Goal: Communication & Community: Ask a question

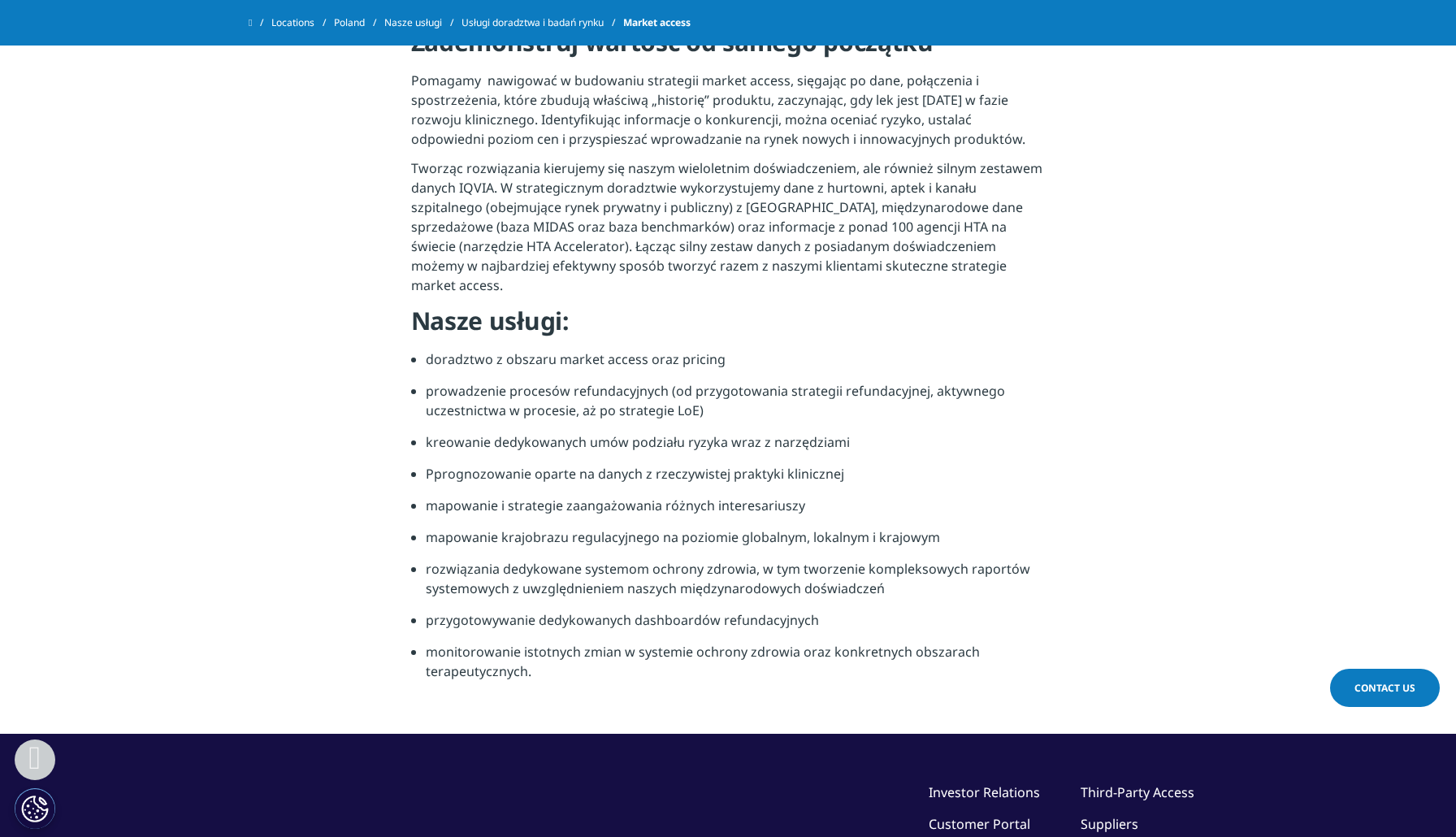
scroll to position [726, 0]
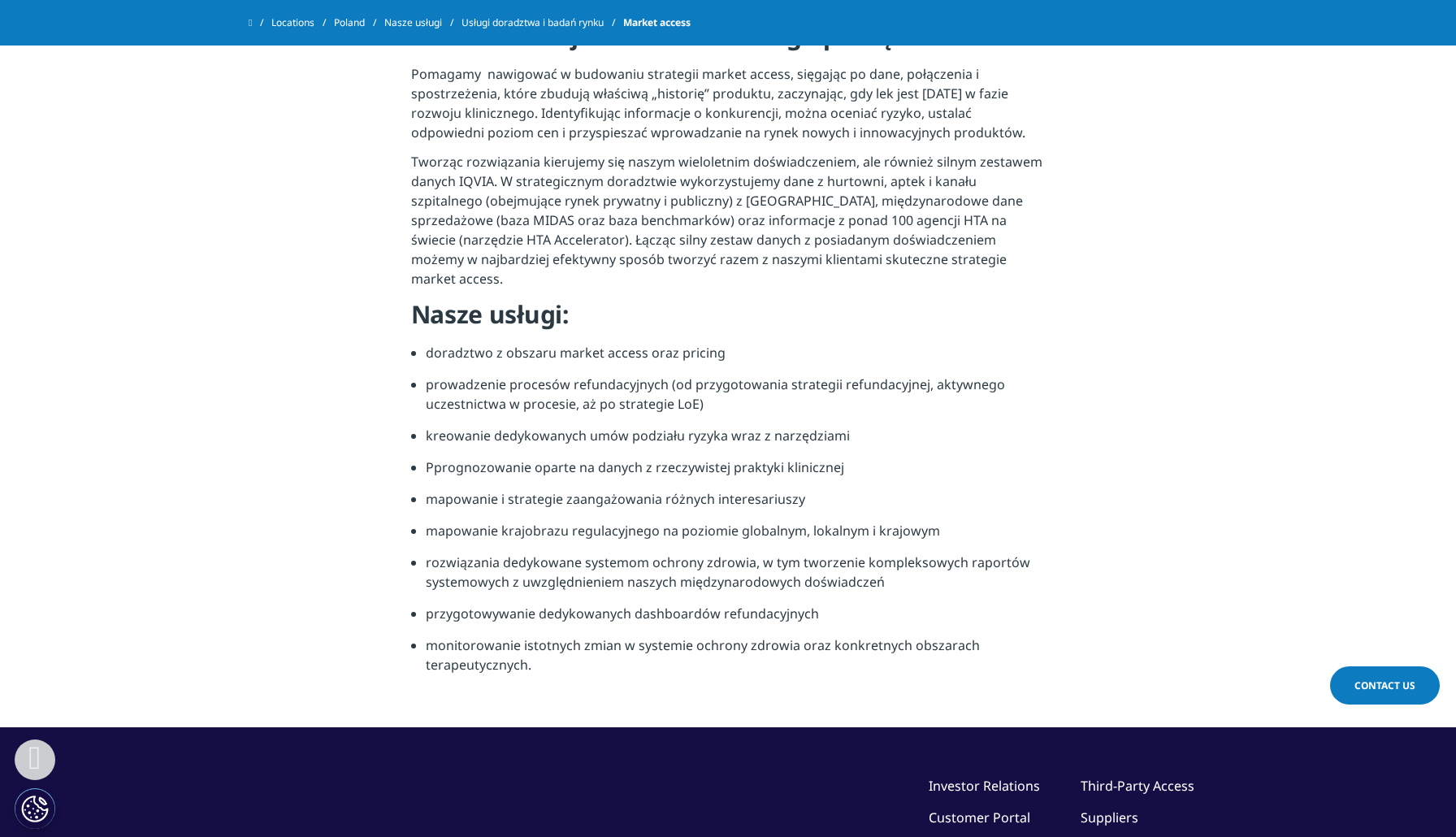
click at [1385, 698] on link "Contact Us" at bounding box center [1385, 685] width 110 height 38
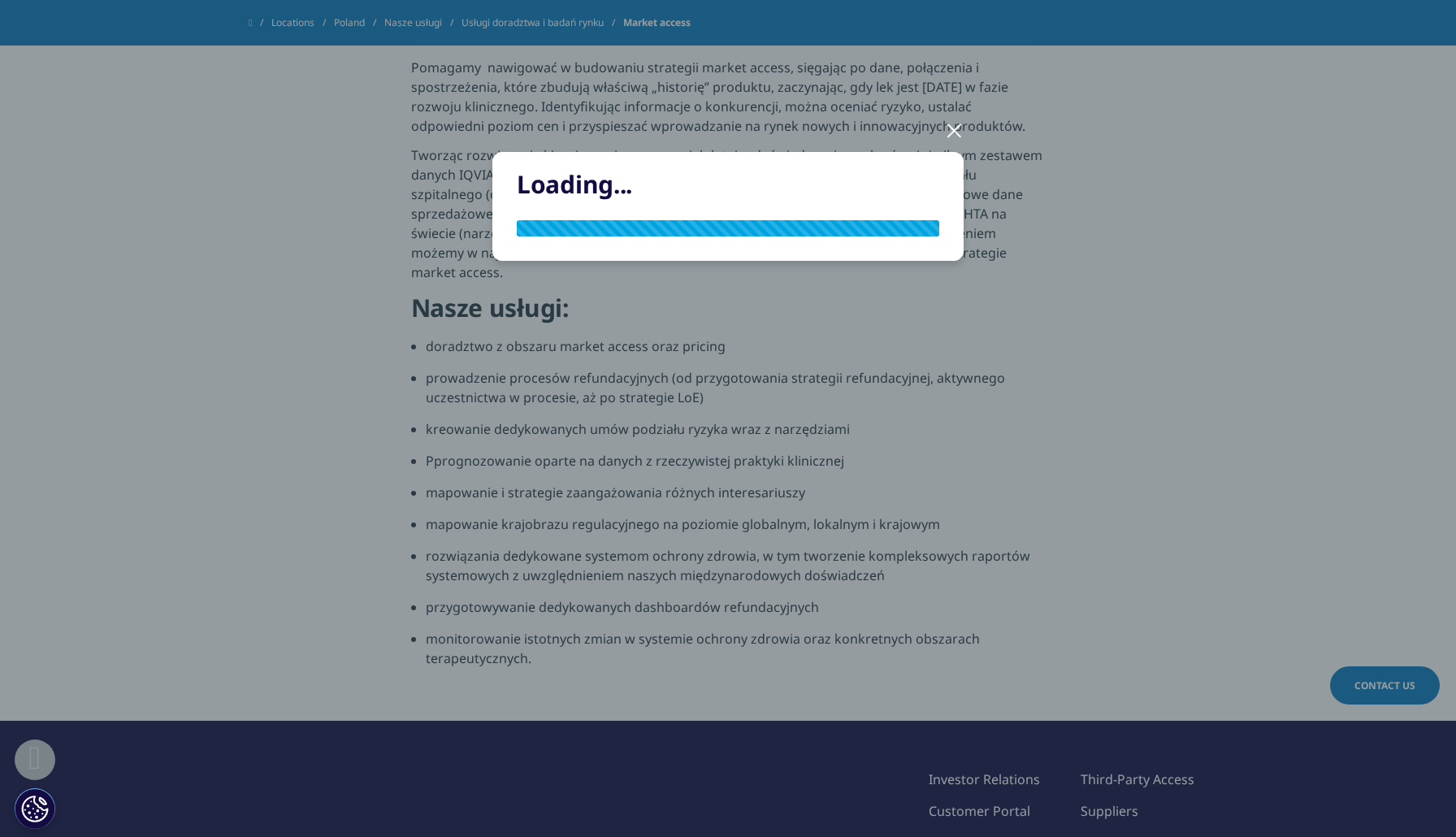
scroll to position [738, 0]
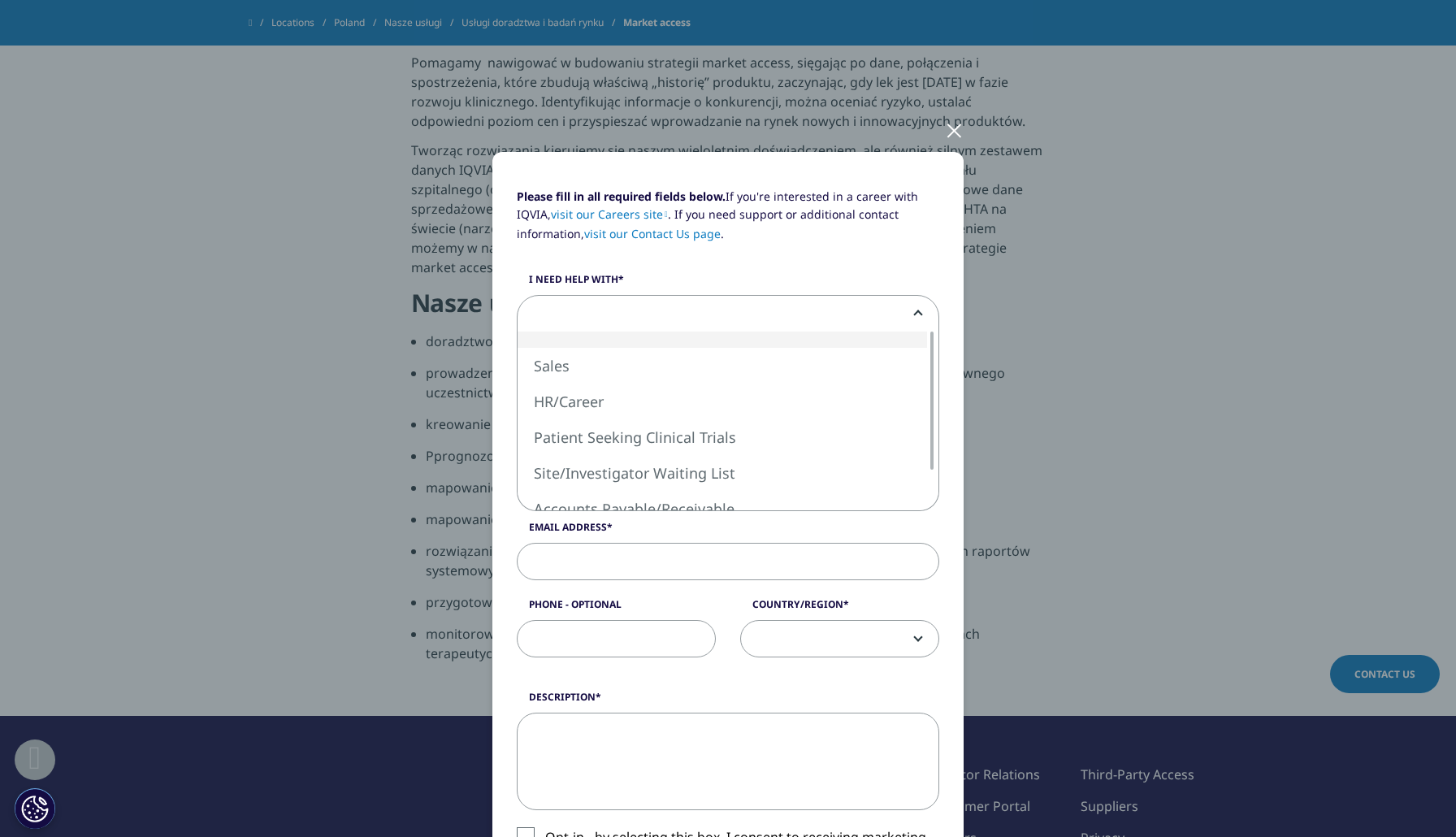
click at [752, 324] on span at bounding box center [728, 314] width 421 height 38
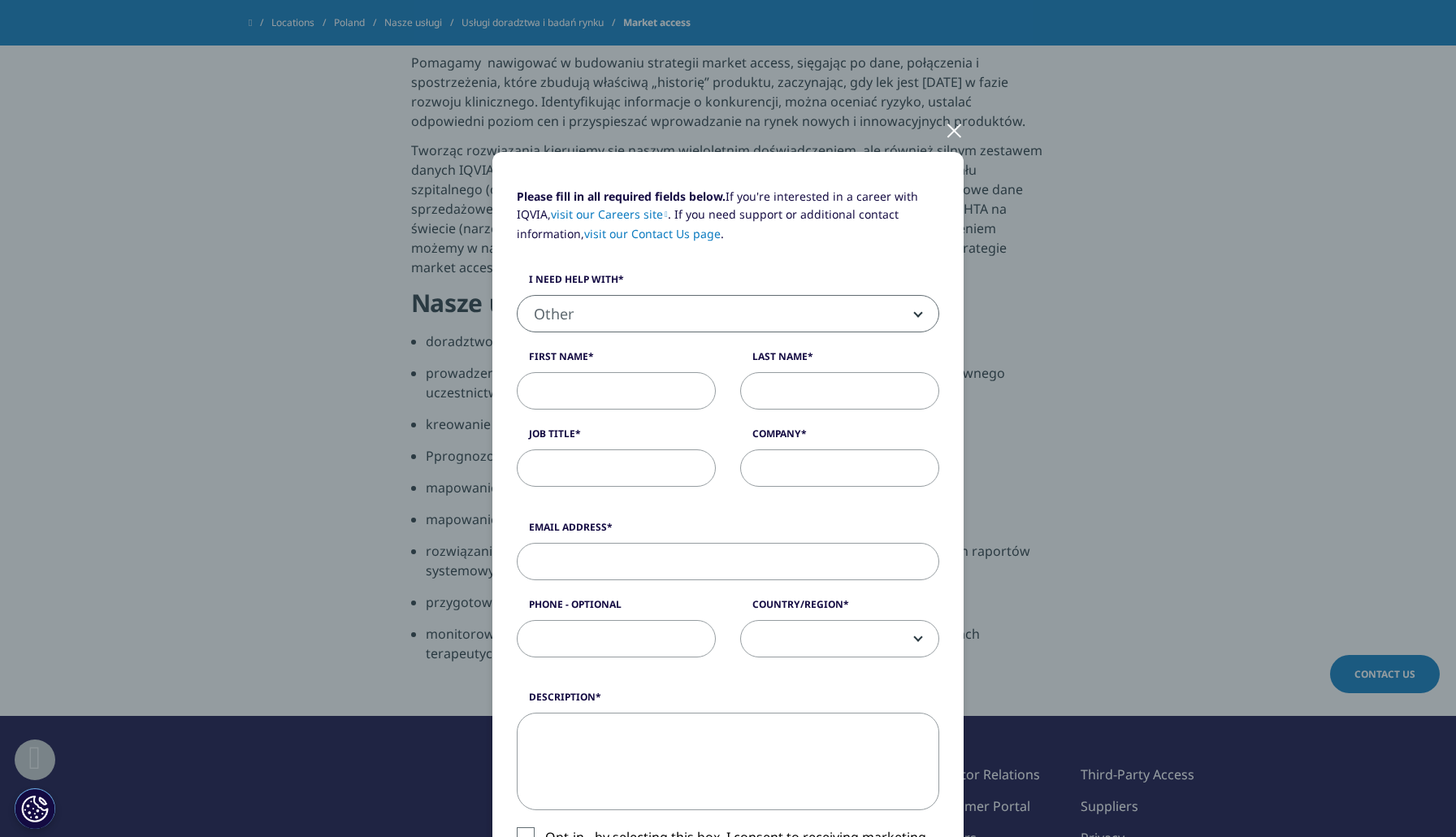
select select "Other"
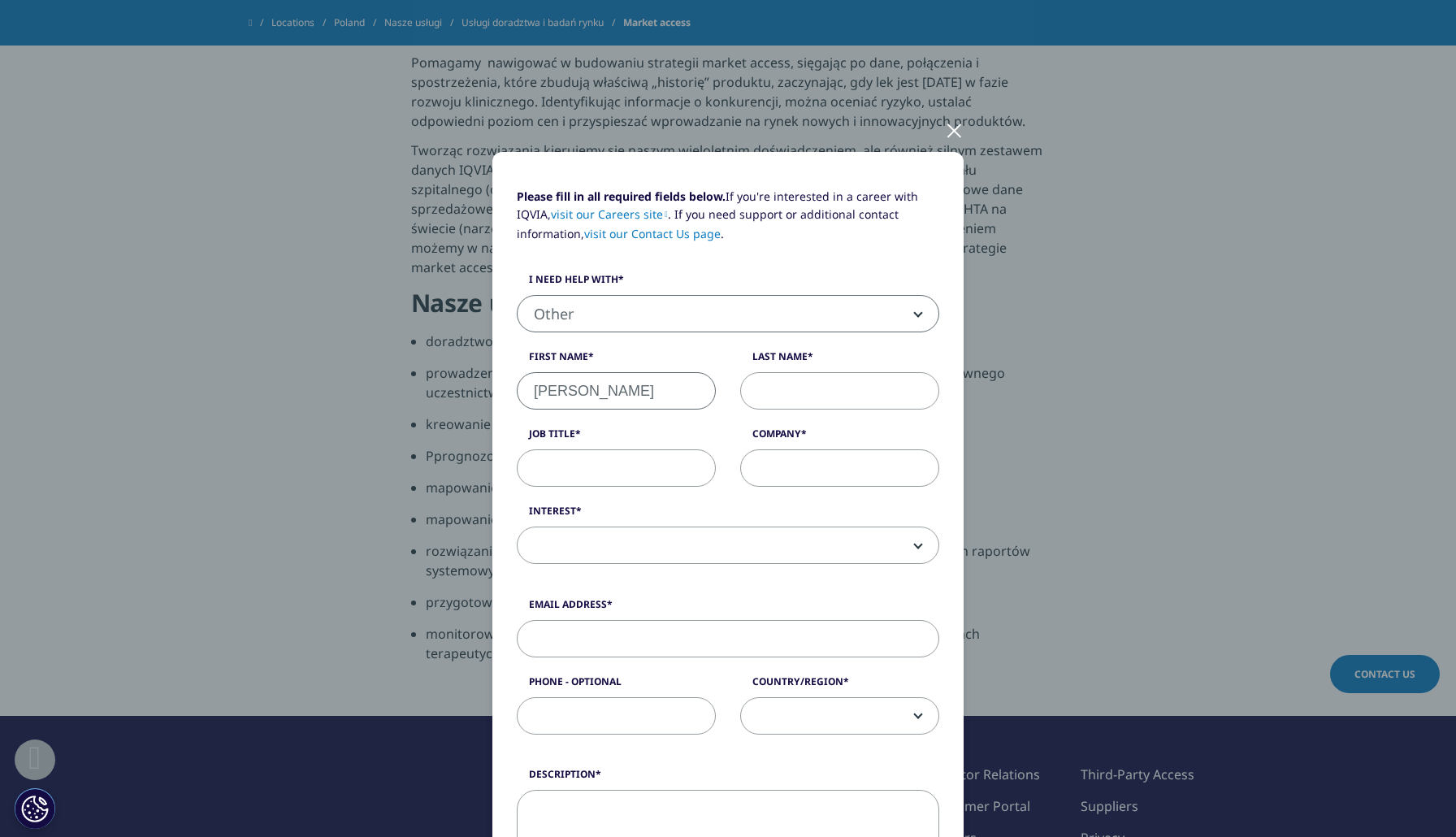
type input "Rostyslav"
type input "Finkel"
type input "Market Development Director"
type input "Skelya MK LLC"
click at [725, 539] on span at bounding box center [728, 545] width 421 height 38
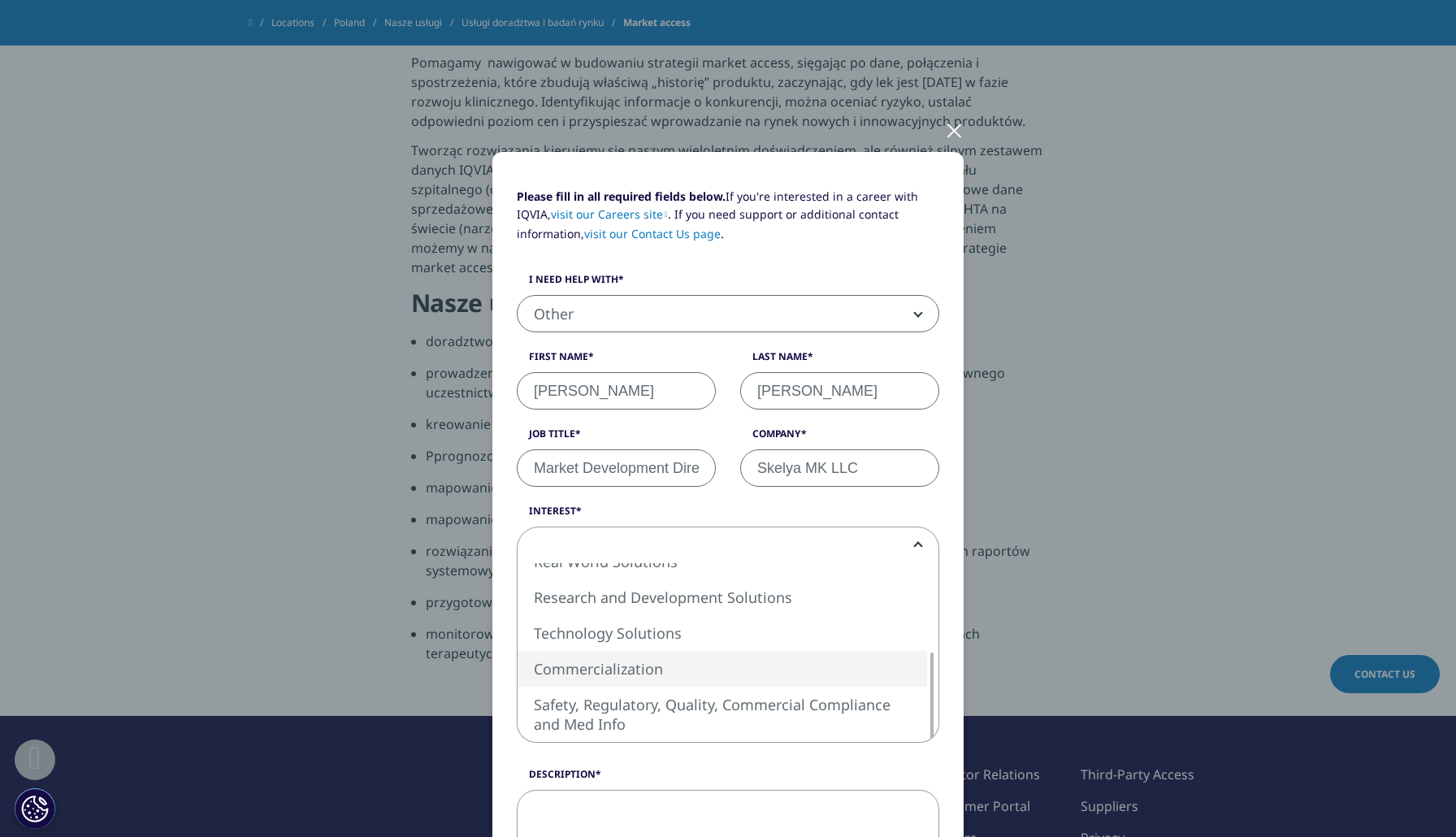
select select "Commercialization"
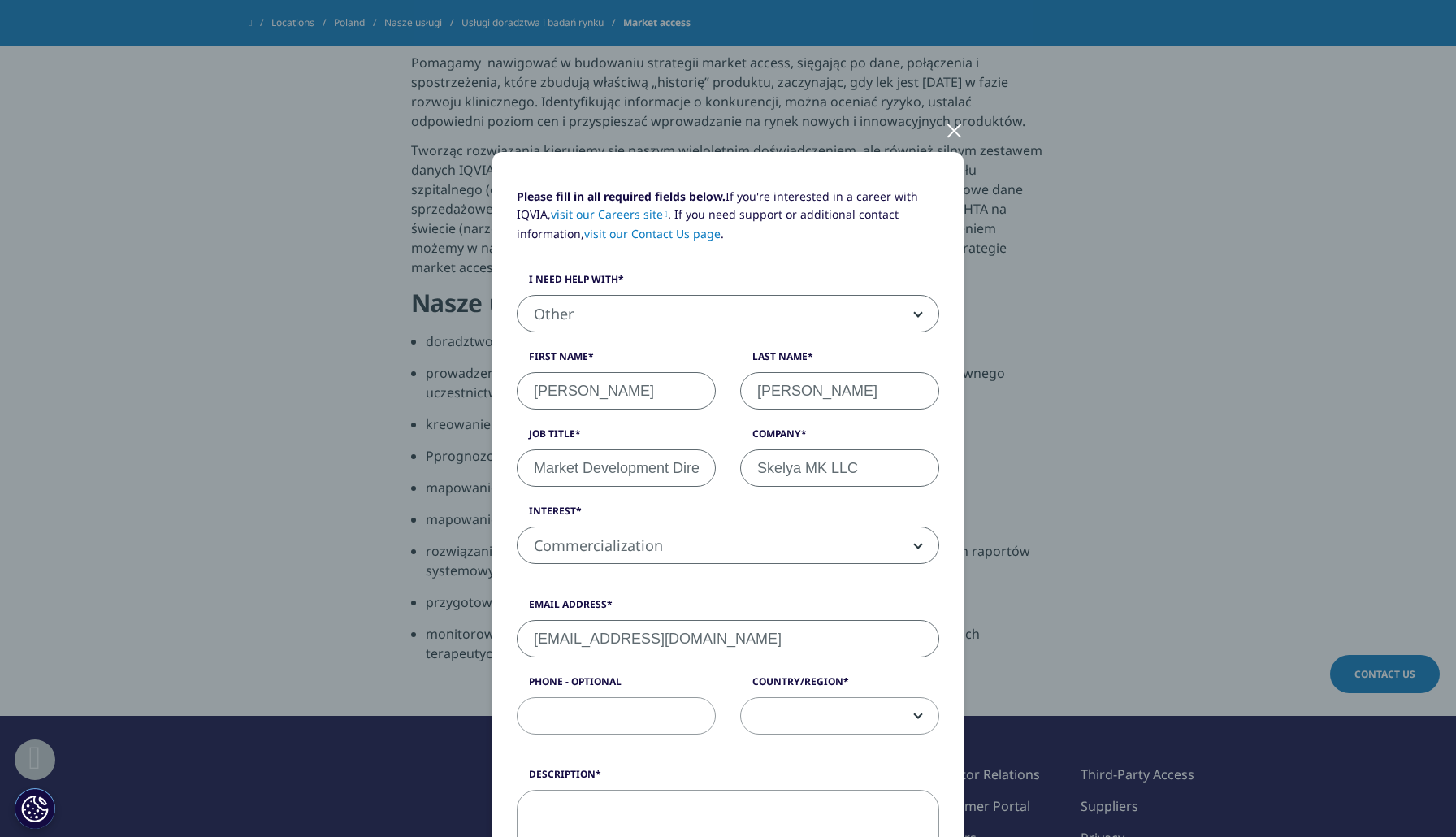
type input "rostikfinkel@gmail.com"
type input "+48453459067"
click at [869, 711] on span at bounding box center [840, 717] width 197 height 38
click at [842, 711] on span at bounding box center [840, 717] width 197 height 38
select select "Poland"
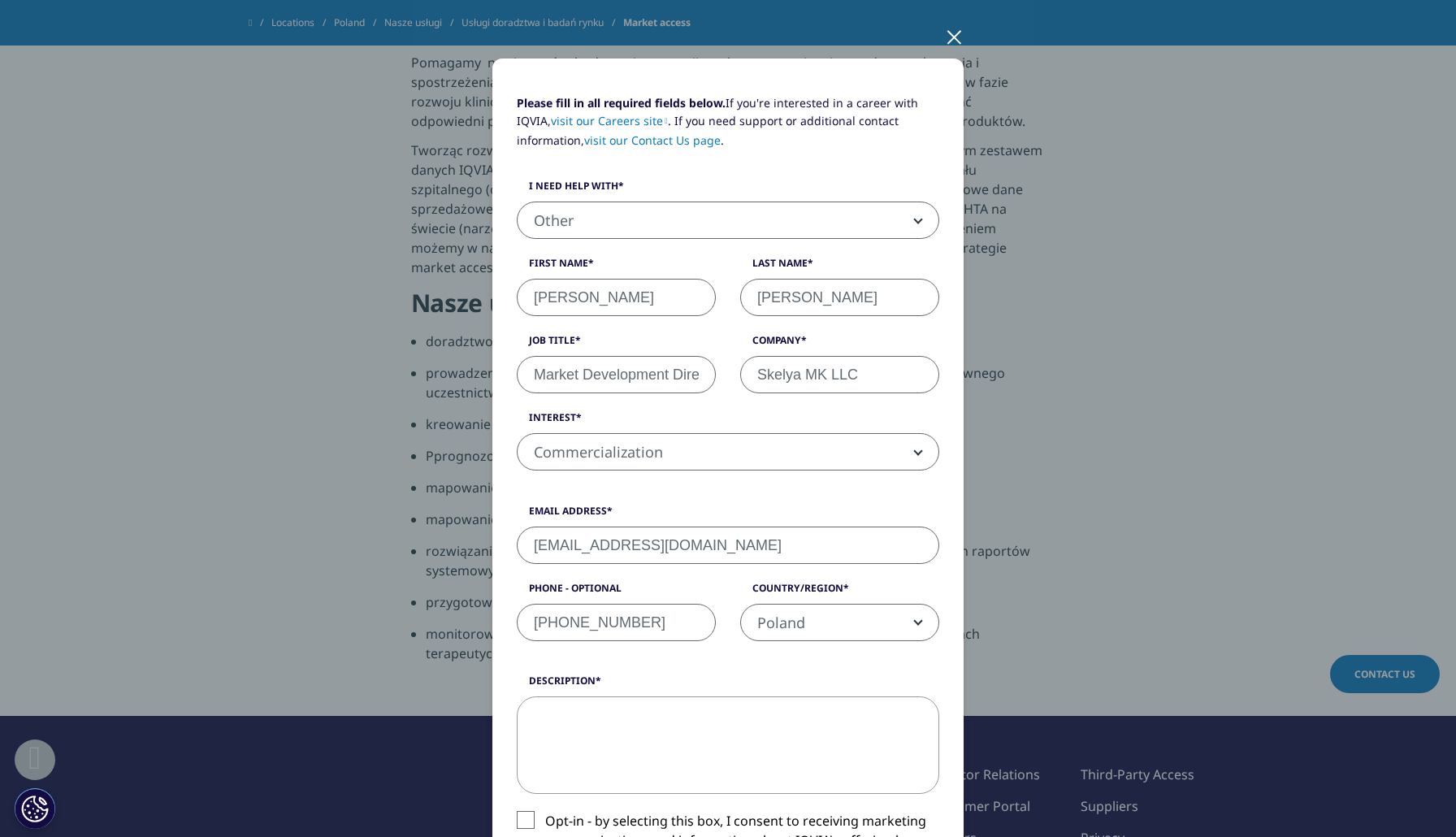
scroll to position [104, 0]
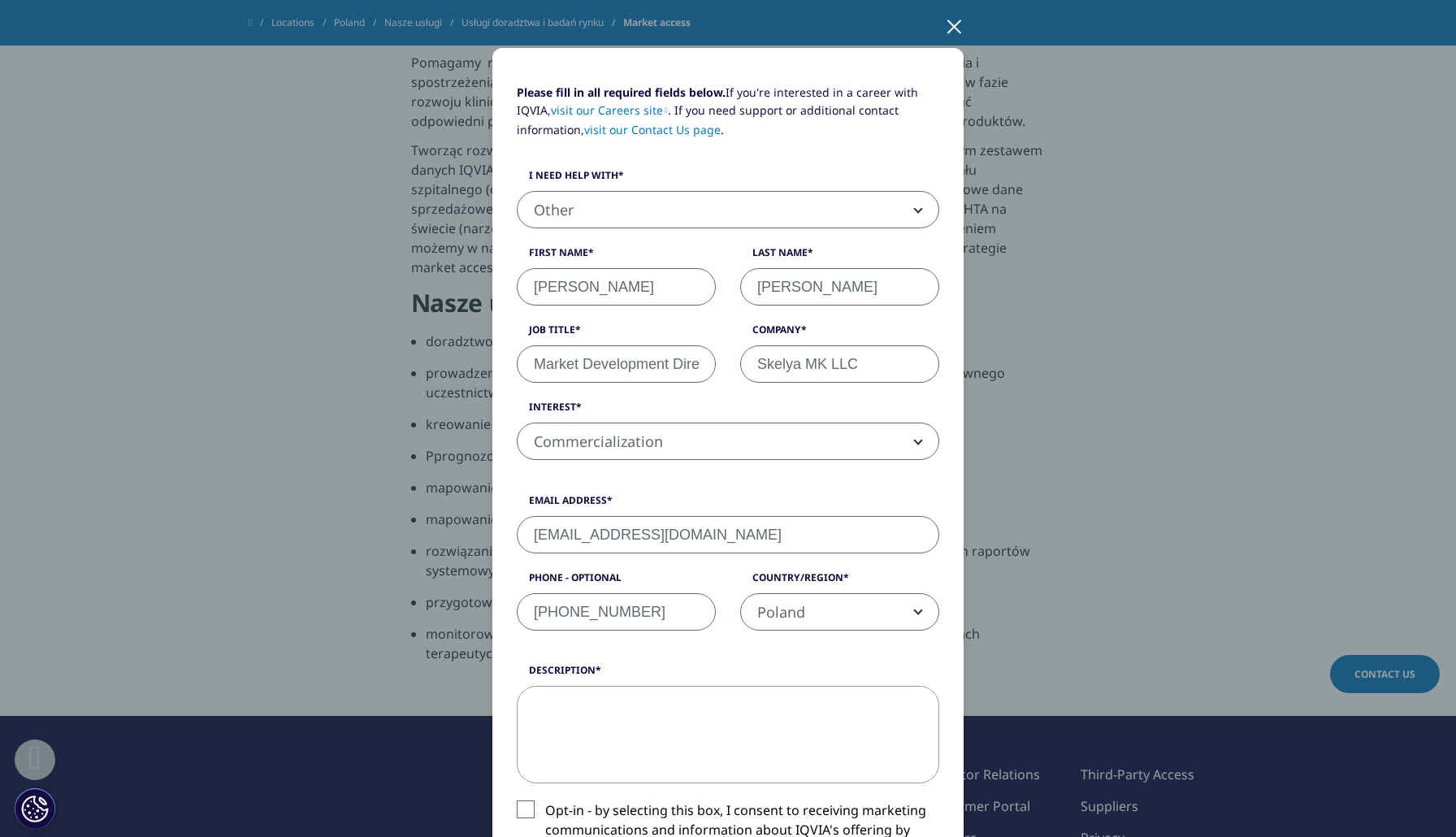
click at [749, 718] on textarea "Description" at bounding box center [728, 735] width 422 height 98
paste textarea "Szanowni Państwo, Zwracamy się z uprzejmą prośbą o przygotowanie oferty dotyczą…"
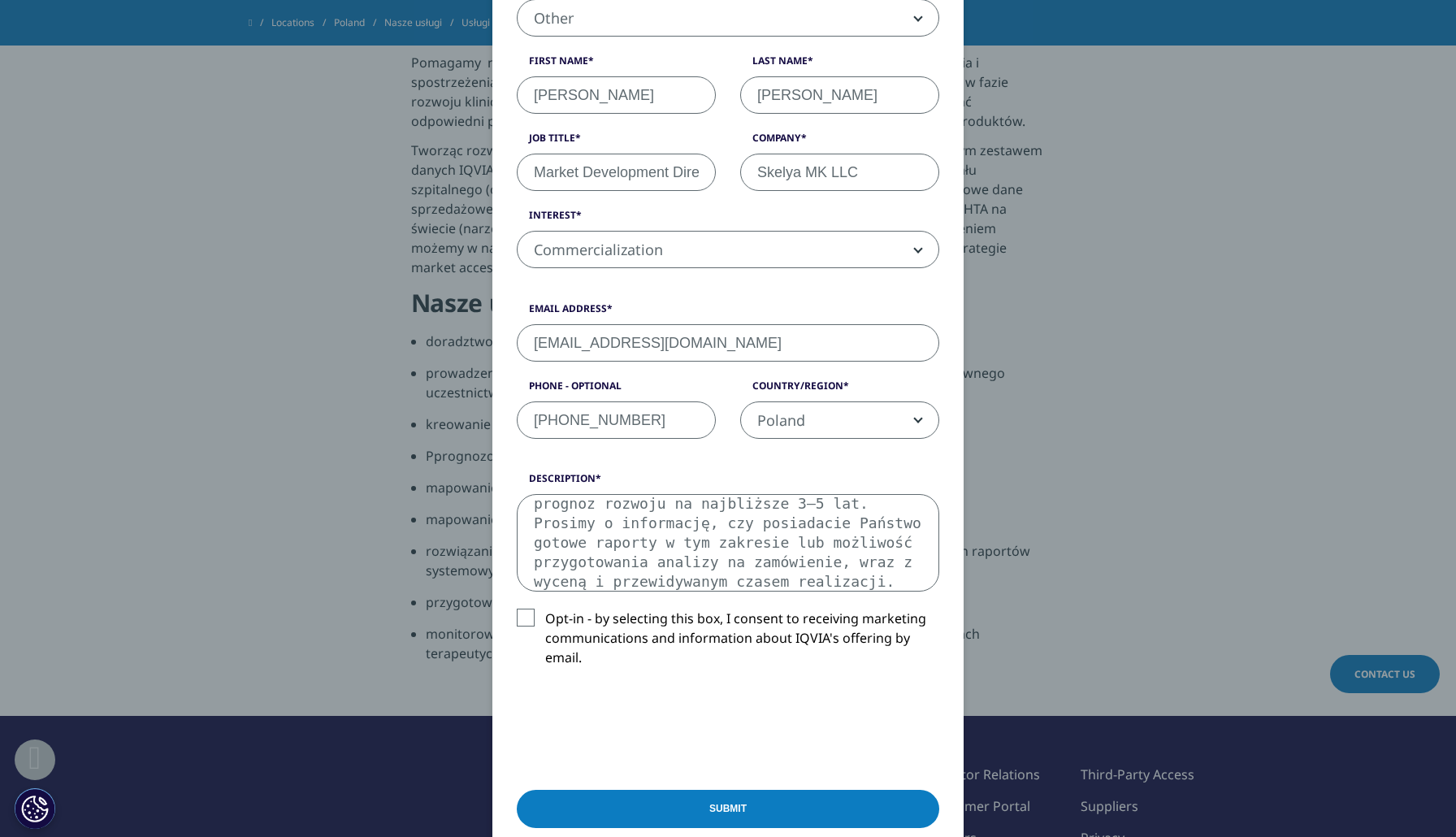
scroll to position [298, 0]
type textarea "Szanowni Państwo, Zwracamy się z uprzejmą prośbą o przygotowanie oferty dotyczą…"
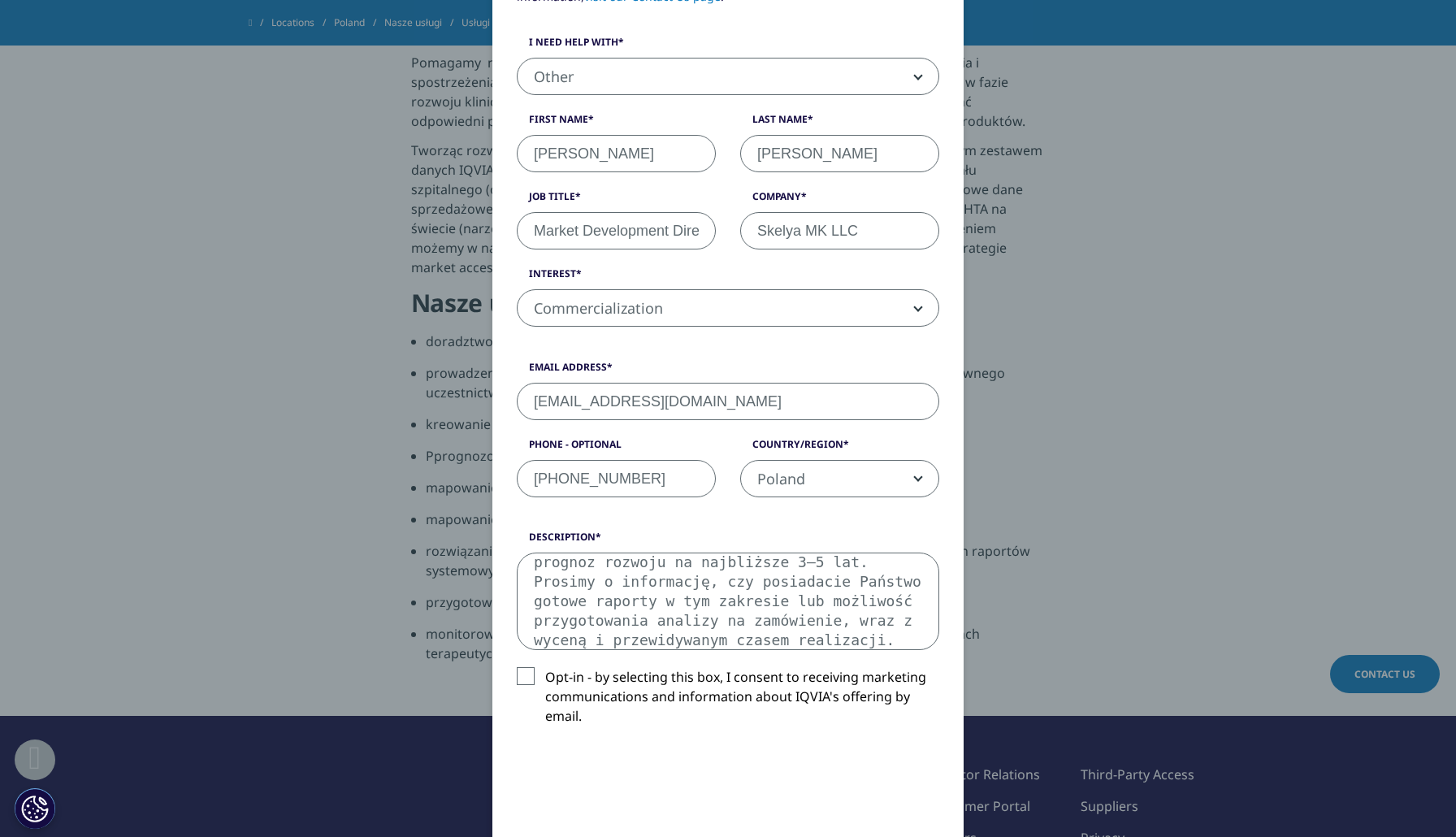
scroll to position [234, 0]
click at [764, 612] on textarea "Szanowni Państwo, Zwracamy się z uprzejmą prośbą o przygotowanie oferty dotyczą…" at bounding box center [728, 605] width 422 height 98
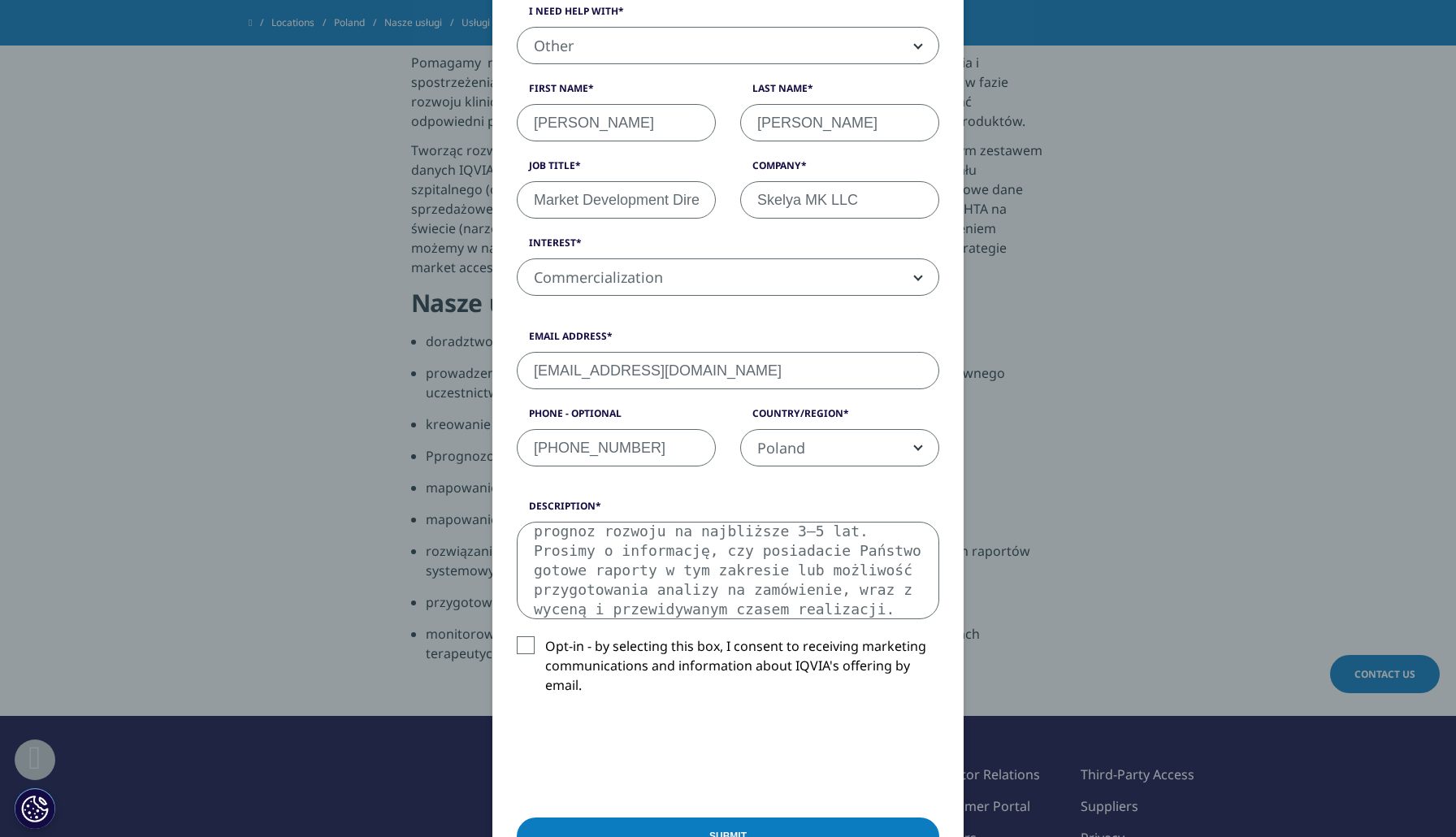
scroll to position [292, 0]
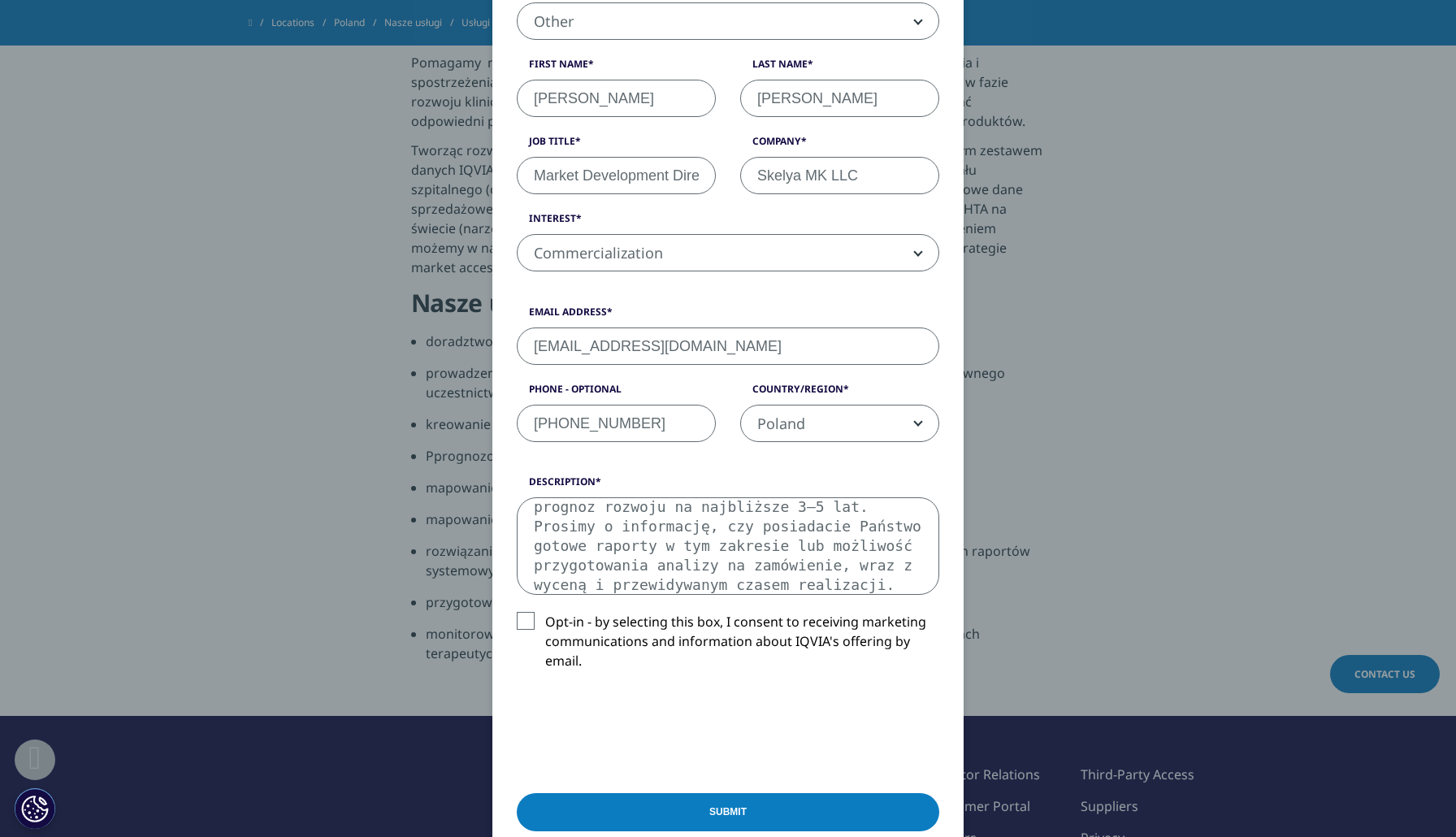
click at [699, 812] on input "Submit" at bounding box center [728, 813] width 422 height 38
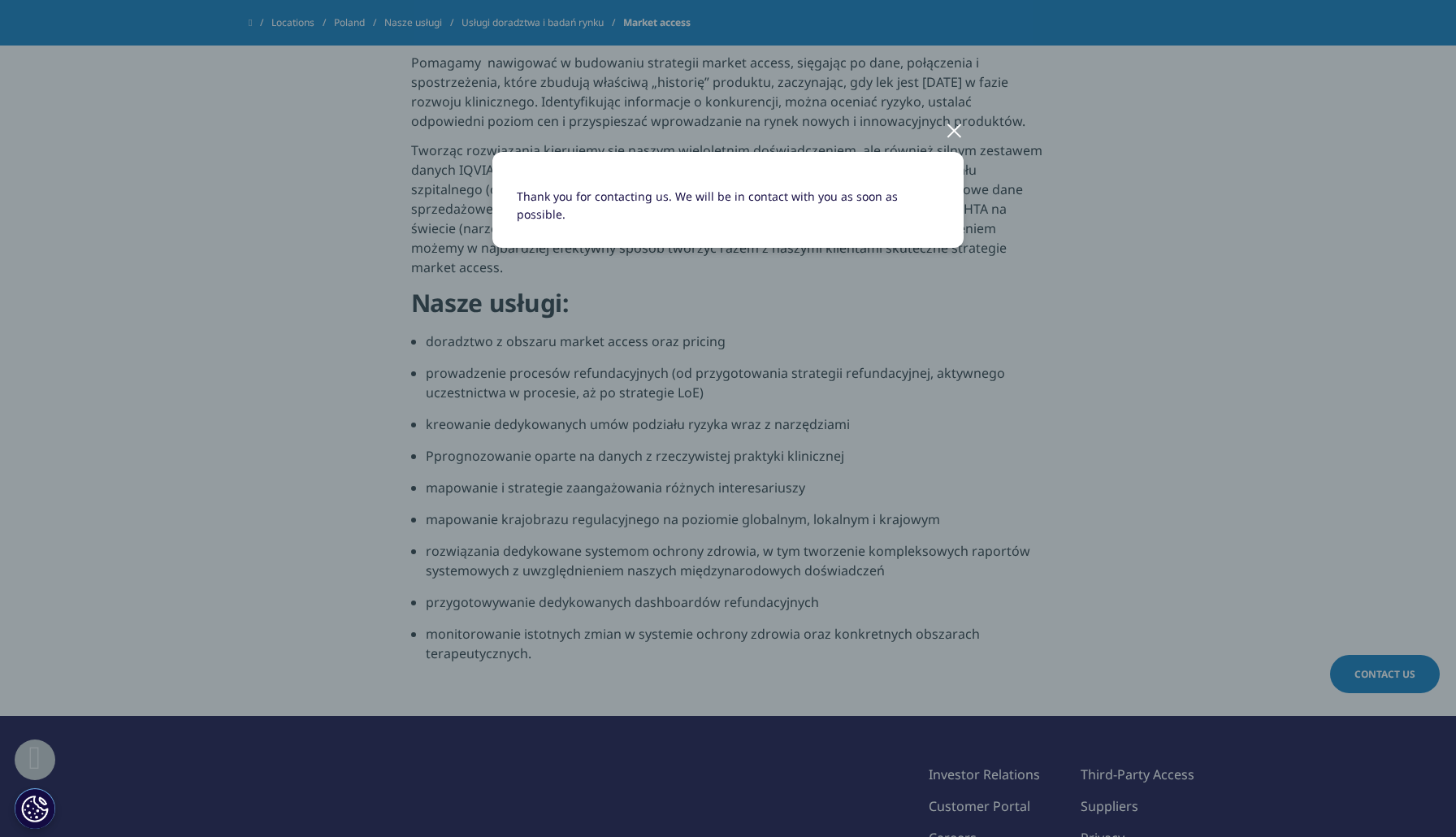
scroll to position [0, 0]
